Goal: Transaction & Acquisition: Obtain resource

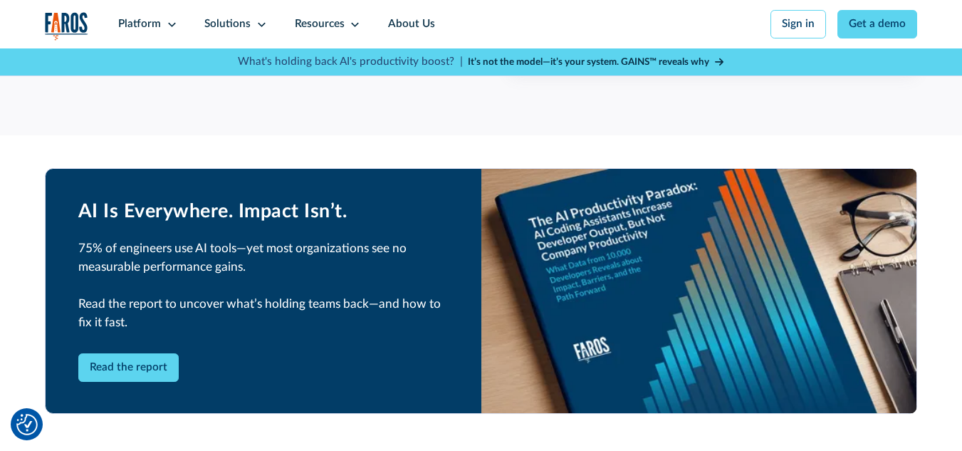
scroll to position [2515, 0]
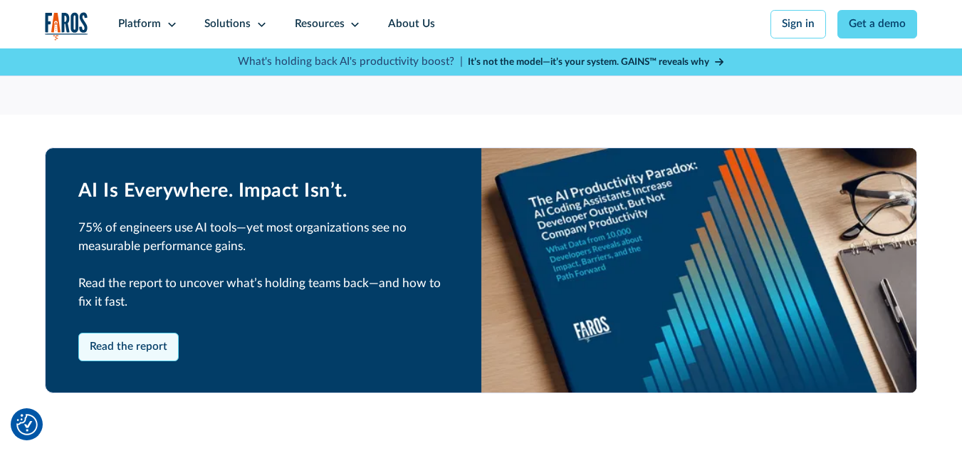
click at [164, 332] on link "Read the report" at bounding box center [128, 346] width 101 height 28
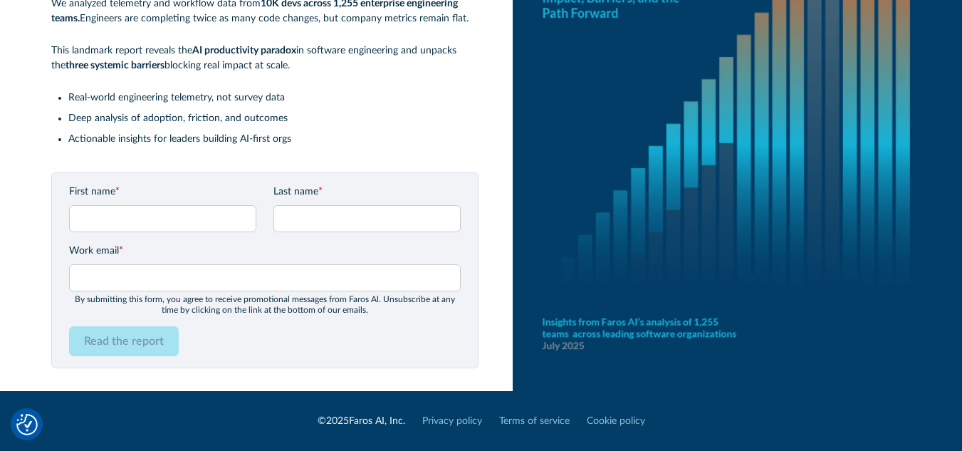
scroll to position [186, 0]
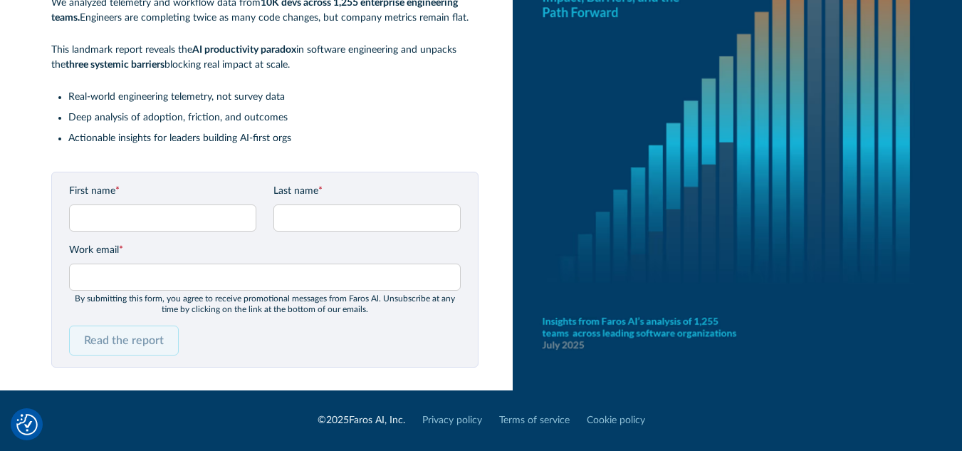
click at [108, 342] on input "Read the report" at bounding box center [124, 340] width 110 height 30
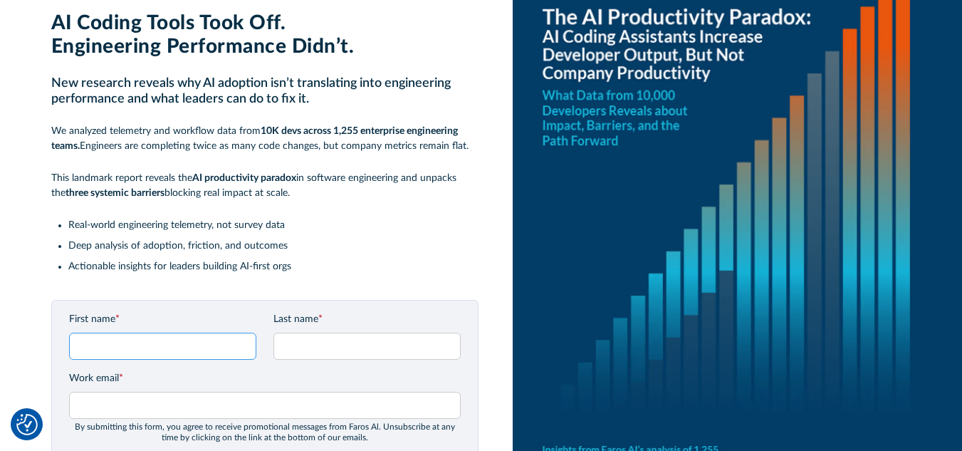
scroll to position [142, 0]
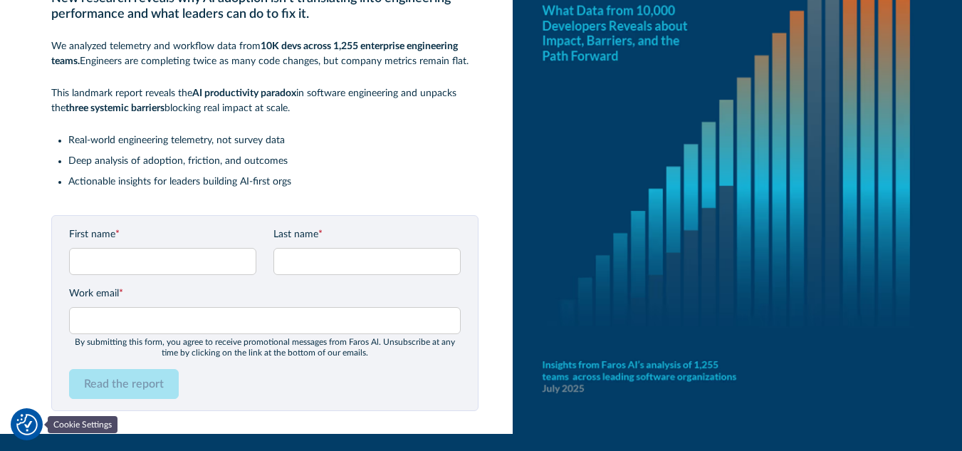
click at [22, 421] on img "Cookie Settings" at bounding box center [26, 424] width 21 height 21
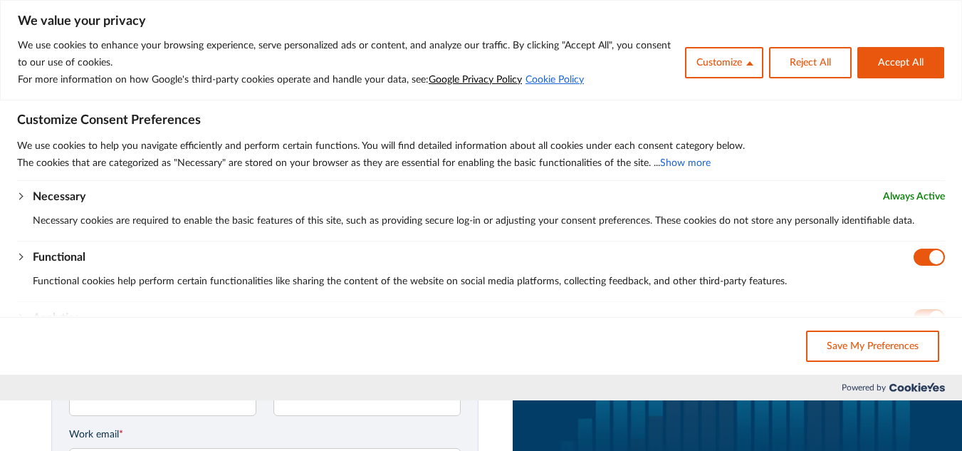
scroll to position [0, 0]
click at [882, 67] on button "Accept All" at bounding box center [900, 62] width 87 height 31
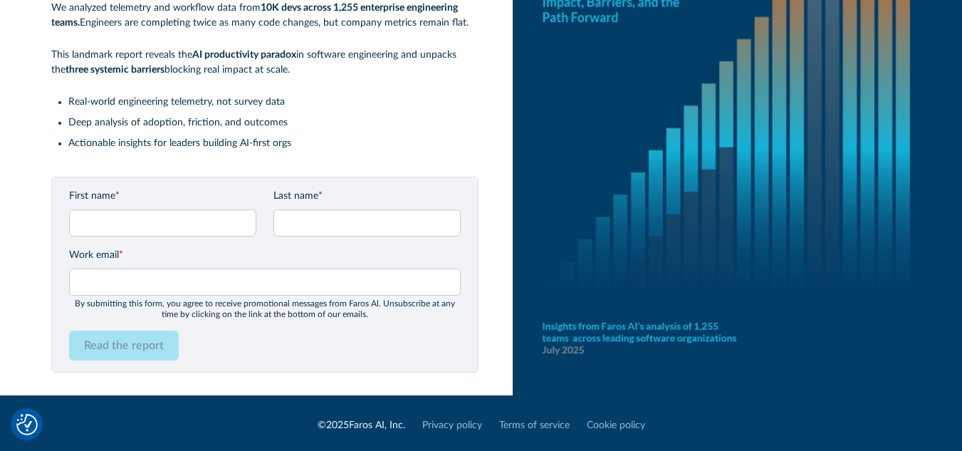
scroll to position [186, 0]
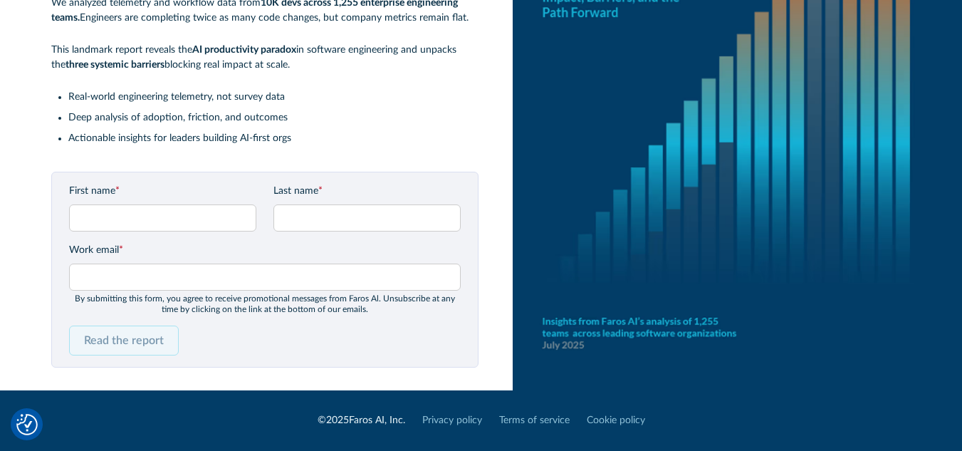
click at [122, 335] on input "Read the report" at bounding box center [124, 340] width 110 height 30
